Goal: Information Seeking & Learning: Learn about a topic

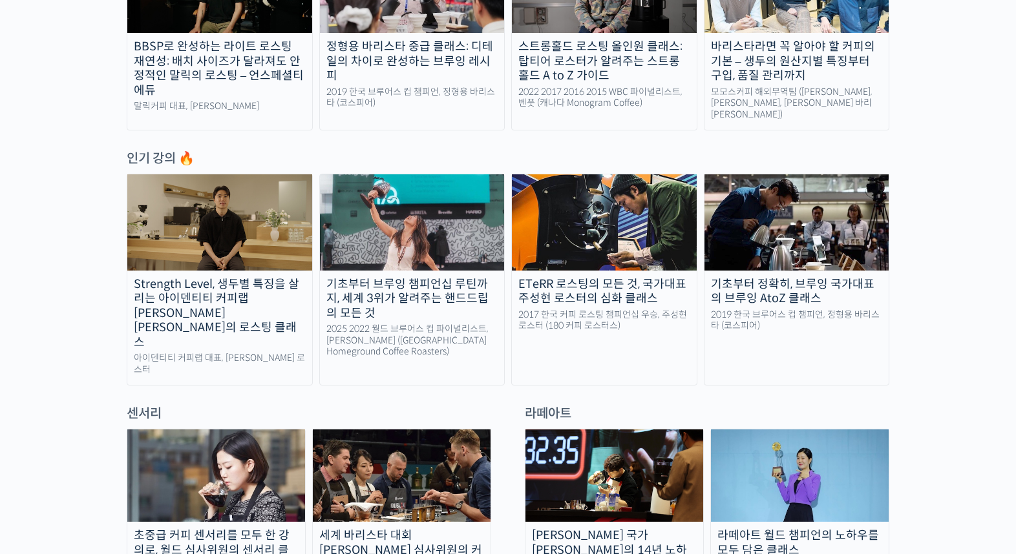
scroll to position [581, 0]
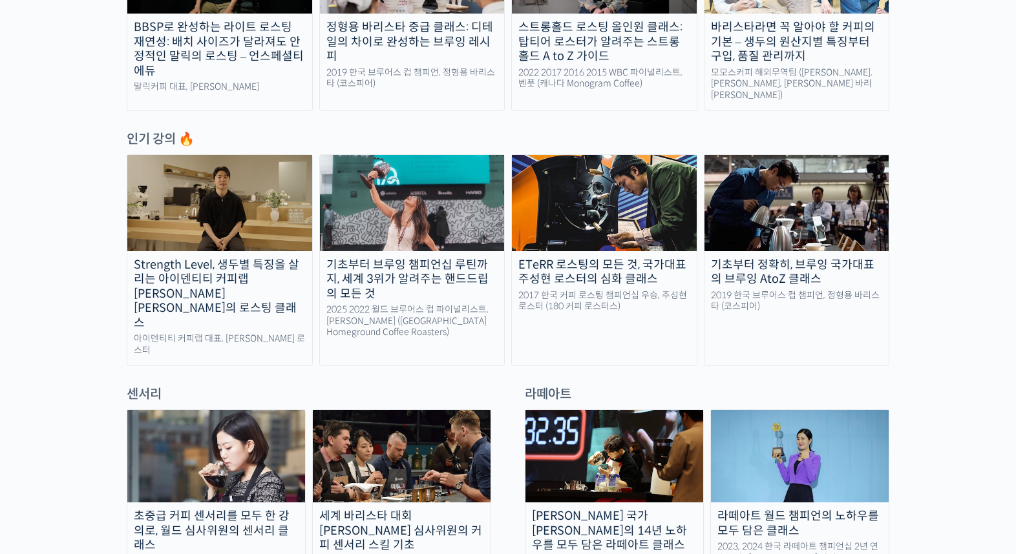
click at [242, 509] on div "초중급 커피 센서리를 모두 한 강의로, 월드 심사위원의 센서리 클래스" at bounding box center [216, 531] width 178 height 44
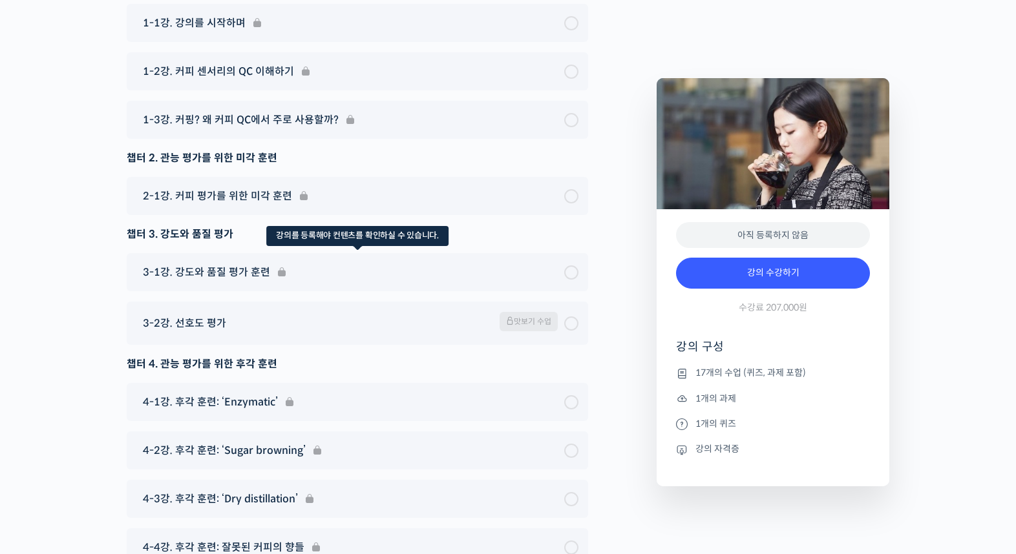
scroll to position [8399, 0]
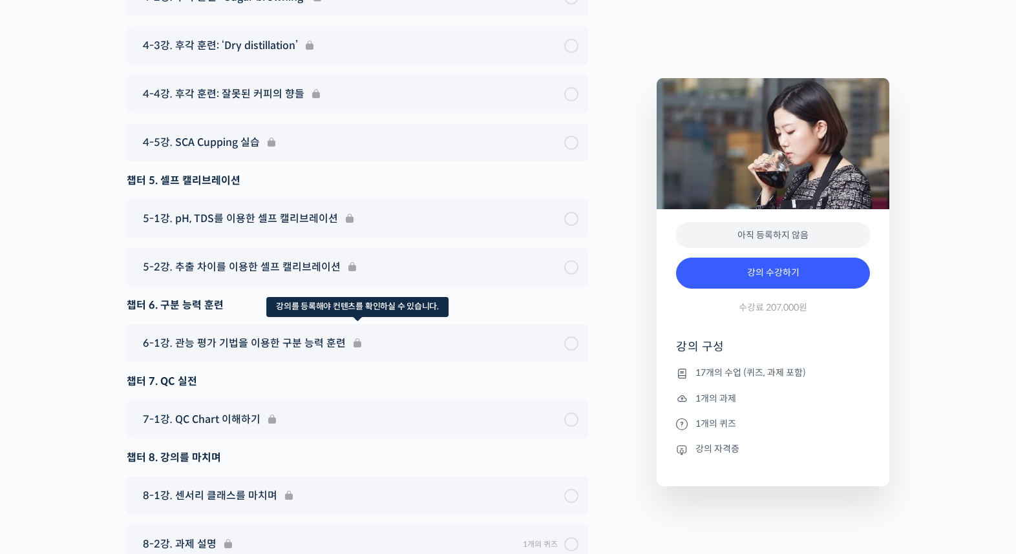
scroll to position [9036, 0]
